Goal: Find specific page/section: Find specific page/section

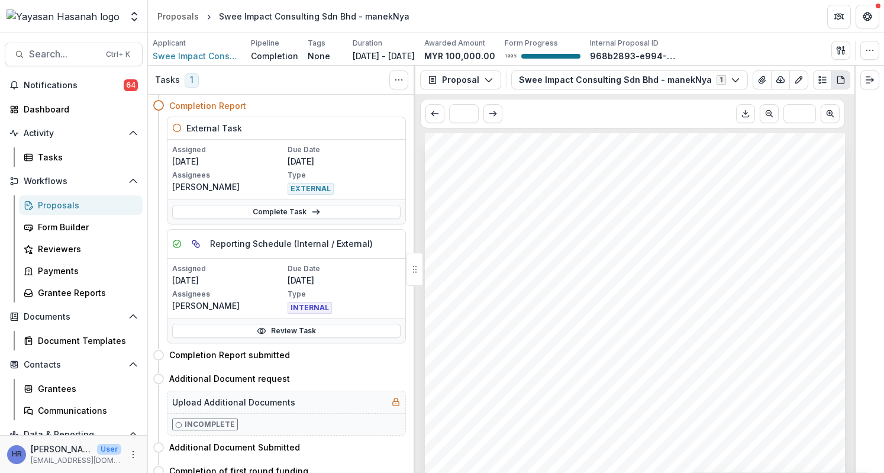
click at [83, 50] on span "Search..." at bounding box center [64, 54] width 70 height 11
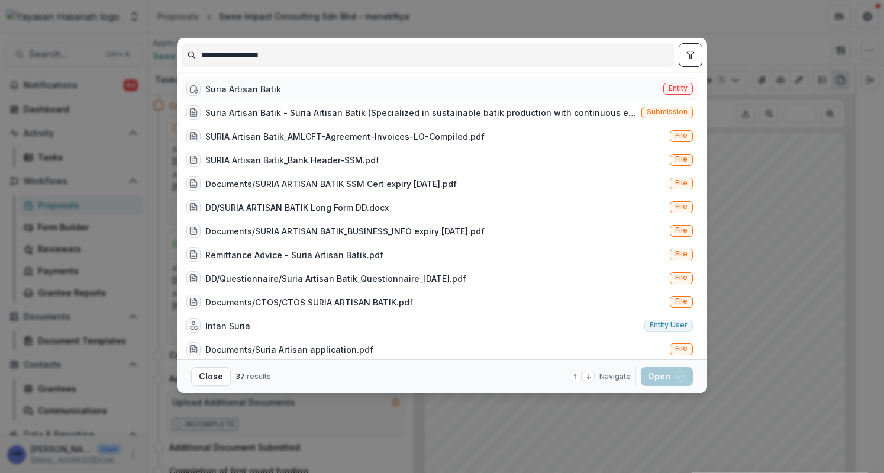
type input "**********"
click at [267, 85] on div "Suria Artisan Batik" at bounding box center [243, 89] width 76 height 12
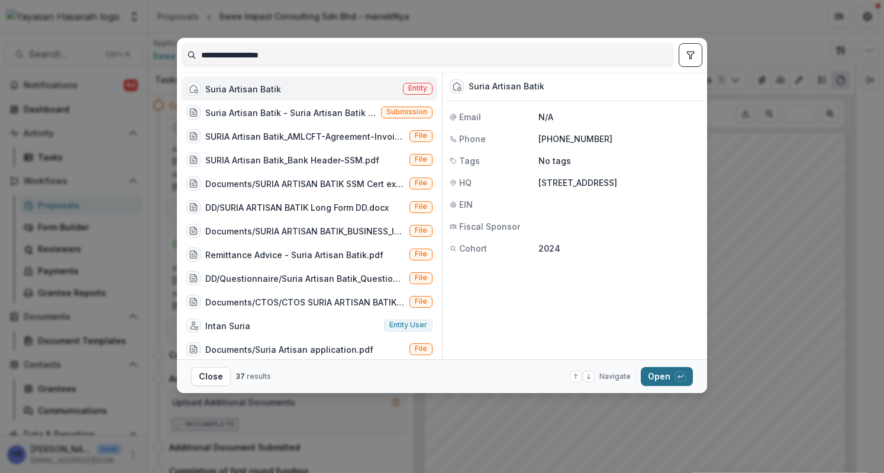
click at [676, 375] on div "button" at bounding box center [681, 376] width 11 height 11
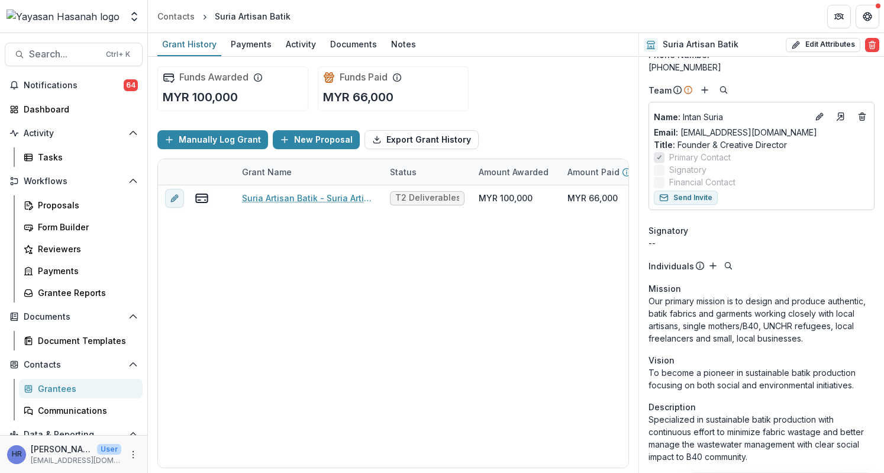
scroll to position [59, 0]
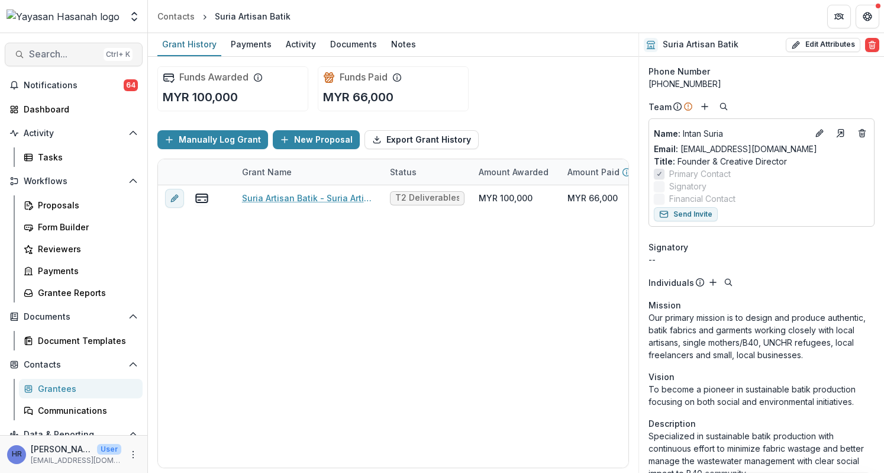
click at [28, 47] on button "Search... Ctrl + K" at bounding box center [74, 55] width 138 height 24
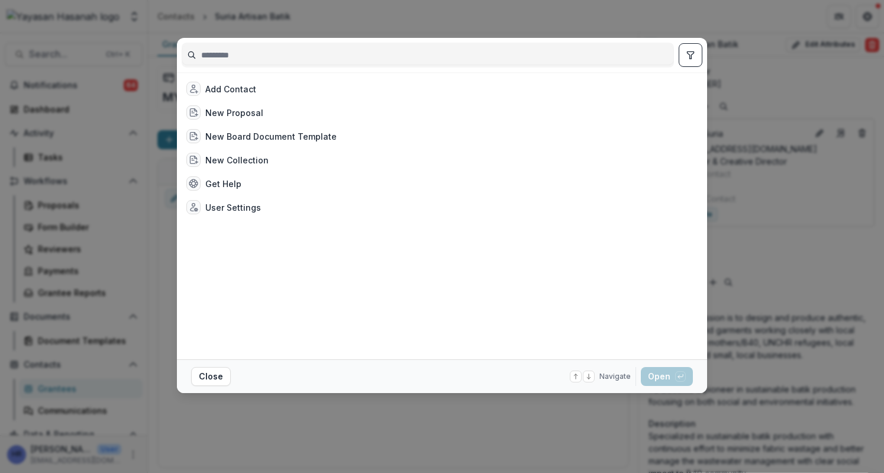
click at [822, 168] on div "Add Contact New Proposal New Board Document Template New Collection Get Help Us…" at bounding box center [442, 236] width 884 height 473
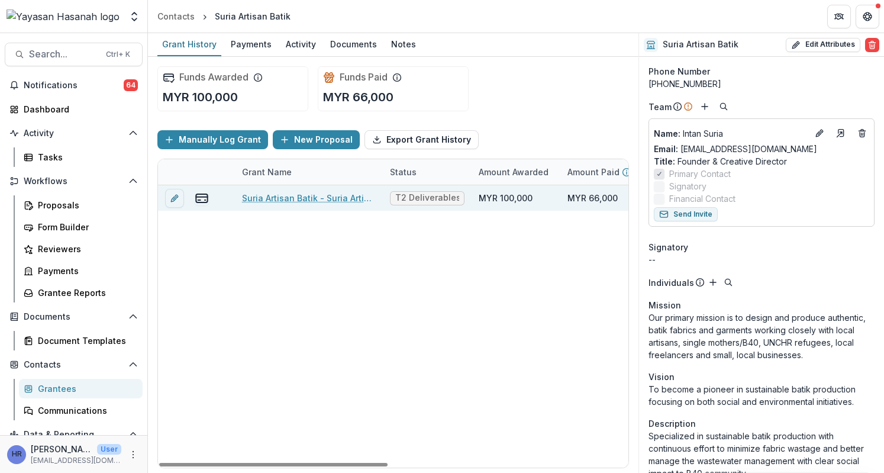
click at [320, 197] on link "Suria Artisan Batik - Suria Artisan Batik" at bounding box center [309, 198] width 134 height 12
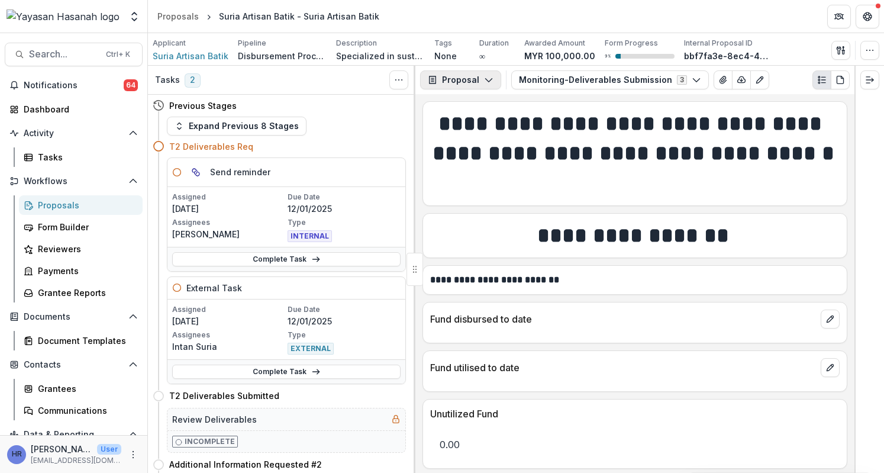
click at [488, 88] on button "Proposal" at bounding box center [460, 79] width 81 height 19
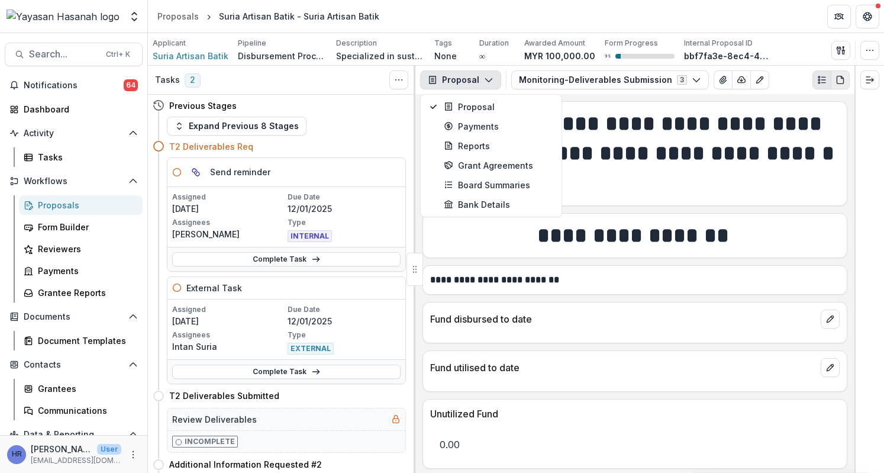
click at [837, 76] on icon "PDF view" at bounding box center [840, 79] width 9 height 9
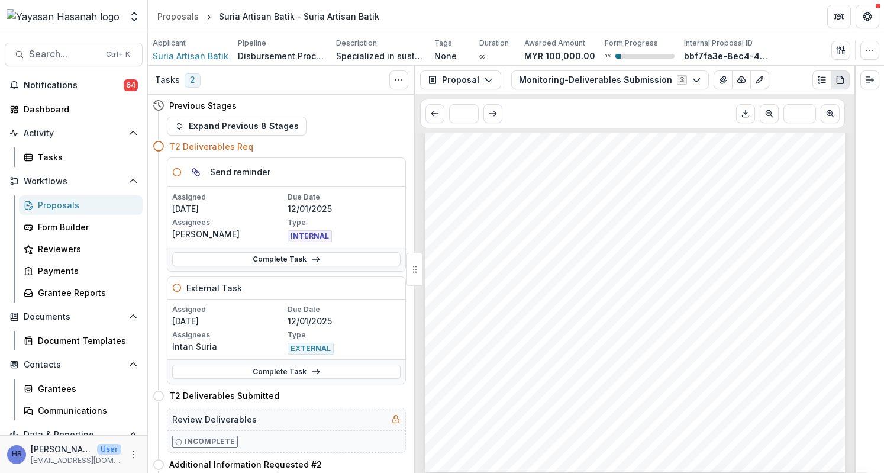
scroll to position [2487, 0]
click at [219, 55] on span "Suria Artisan Batik" at bounding box center [191, 56] width 76 height 12
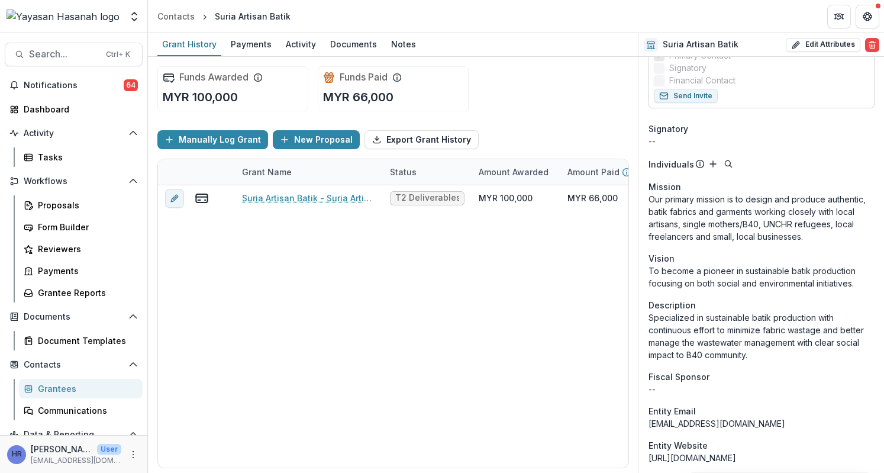
scroll to position [179, 0]
